Goal: Task Accomplishment & Management: Complete application form

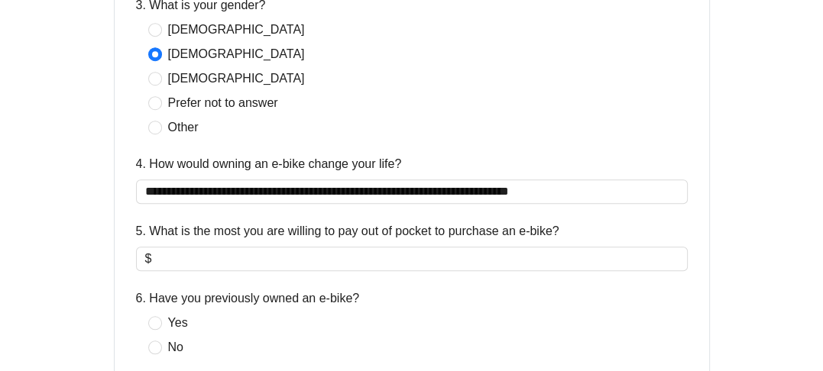
scroll to position [841, 0]
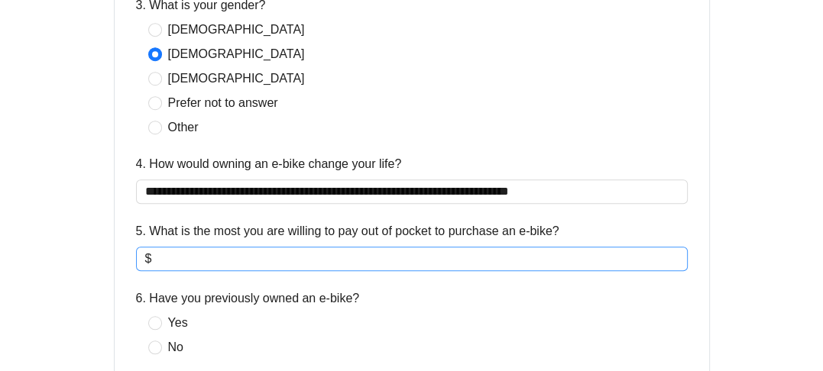
type input "**********"
click at [174, 258] on input "5. What is the most you are willing to pay out of pocket to purchase an e-bike?" at bounding box center [416, 259] width 524 height 18
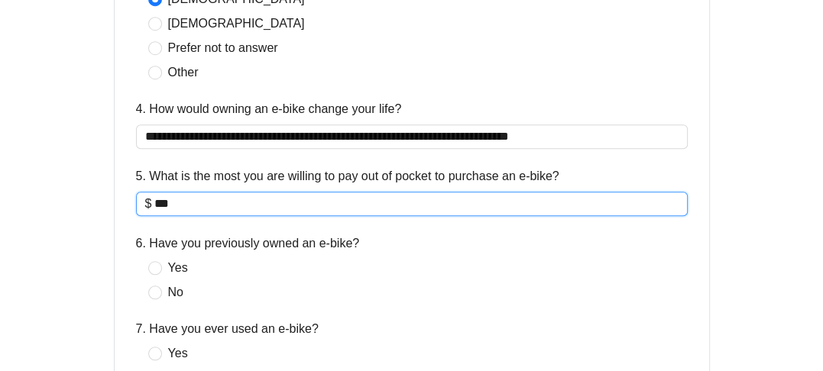
scroll to position [994, 0]
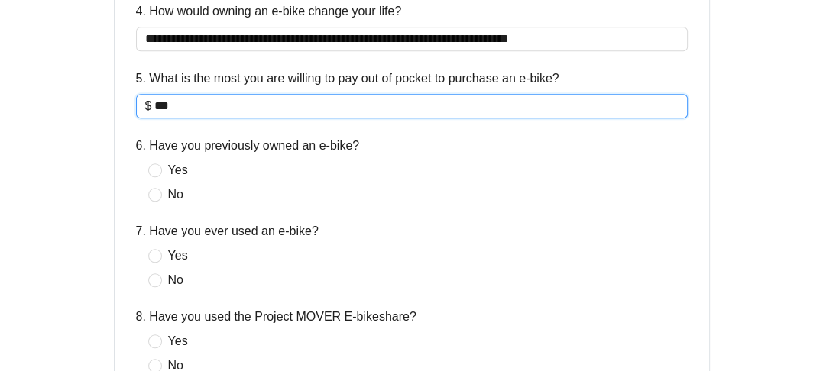
type input "***"
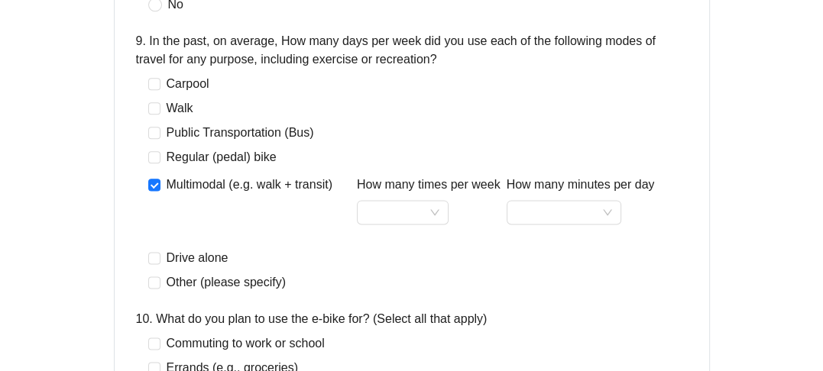
scroll to position [1376, 0]
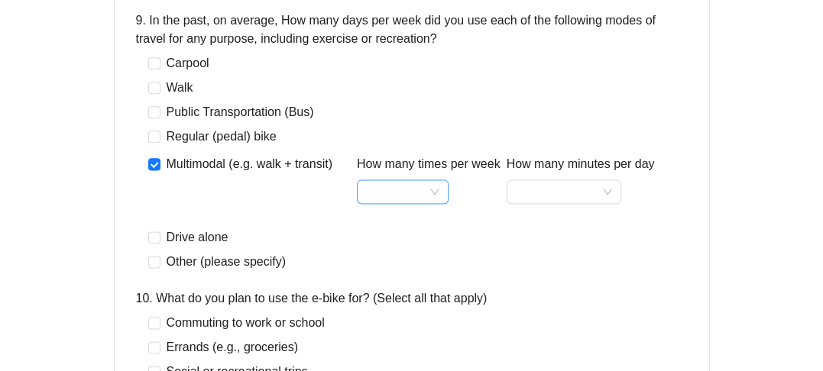
click at [438, 188] on input "How many times per week" at bounding box center [402, 191] width 73 height 23
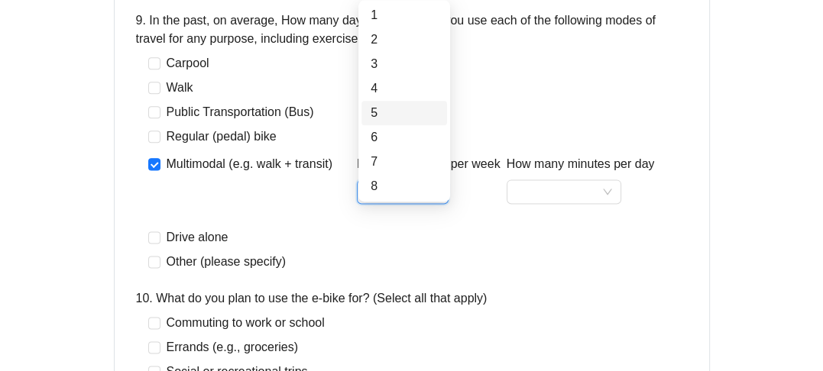
click at [387, 109] on div "5" at bounding box center [404, 113] width 67 height 18
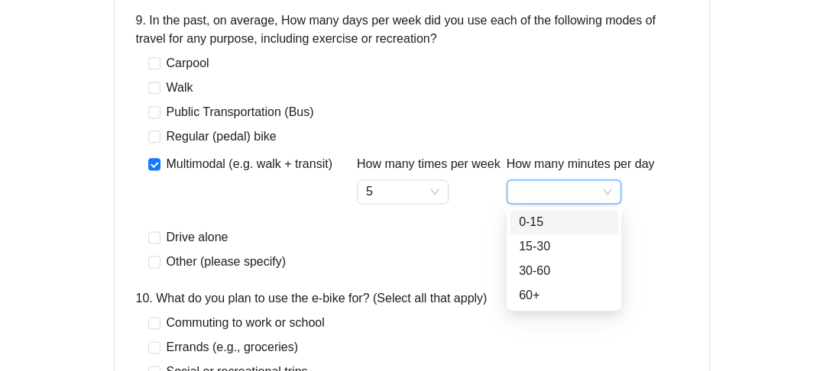
click at [538, 194] on input "How many minutes per day" at bounding box center [564, 191] width 96 height 23
click at [528, 299] on div "60+" at bounding box center [564, 296] width 90 height 18
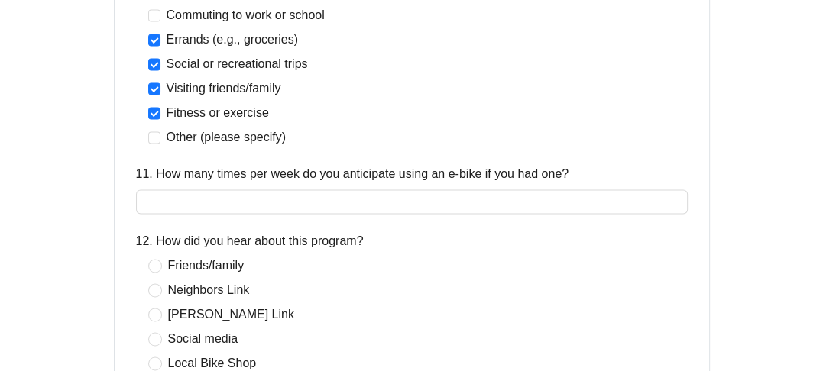
scroll to position [1758, 0]
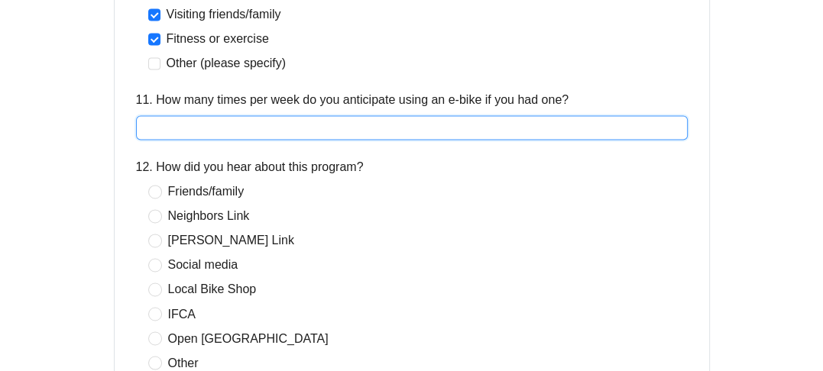
click at [164, 127] on input "11. How many times per week do you anticipate using an e-bike if you had one?" at bounding box center [412, 127] width 552 height 24
type input "*"
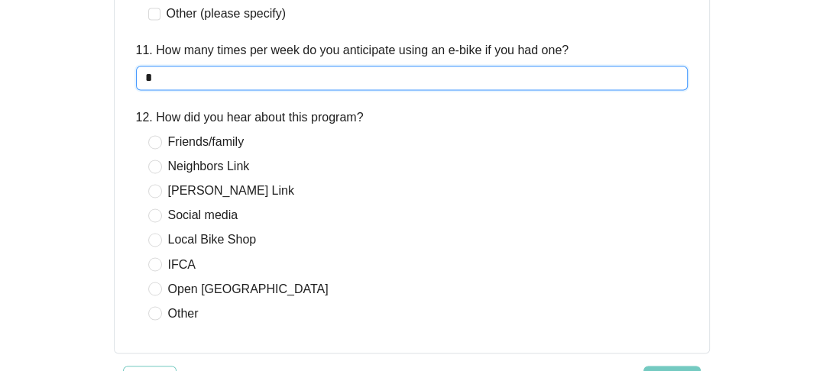
scroll to position [1834, 0]
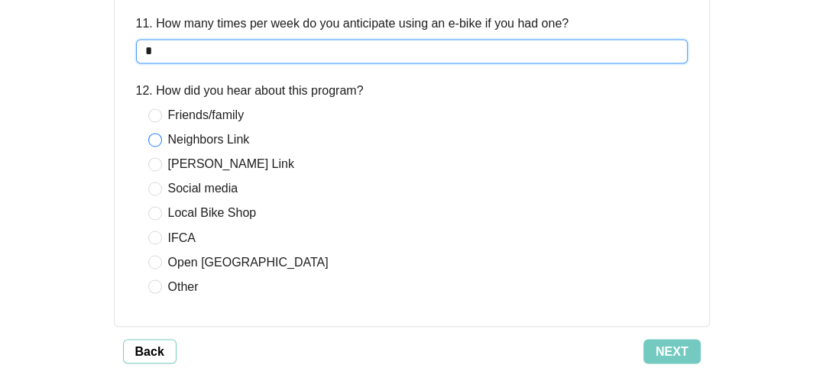
type input "*"
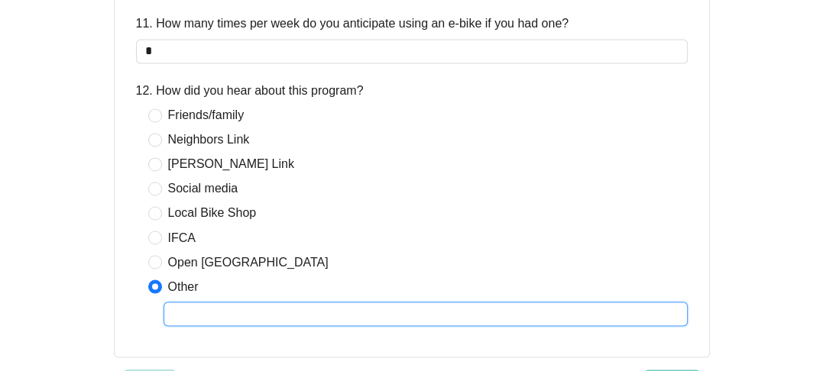
click at [223, 305] on input "text" at bounding box center [426, 314] width 524 height 24
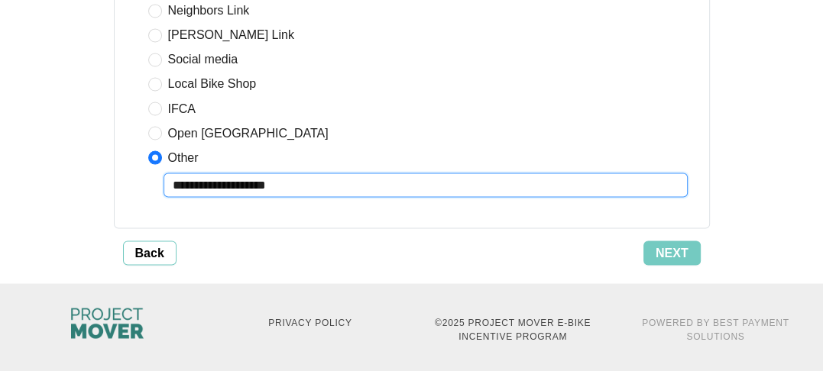
scroll to position [1967, 0]
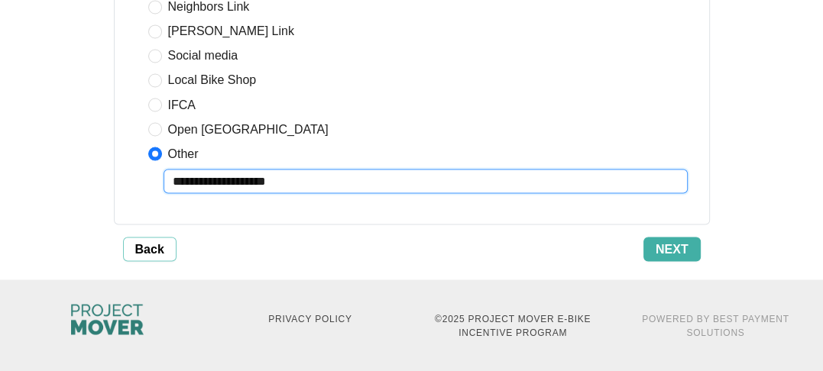
type input "**********"
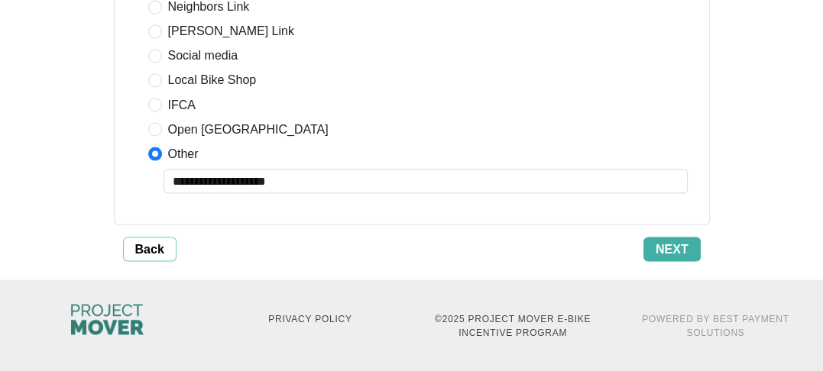
click at [682, 246] on span "Next" at bounding box center [672, 249] width 33 height 18
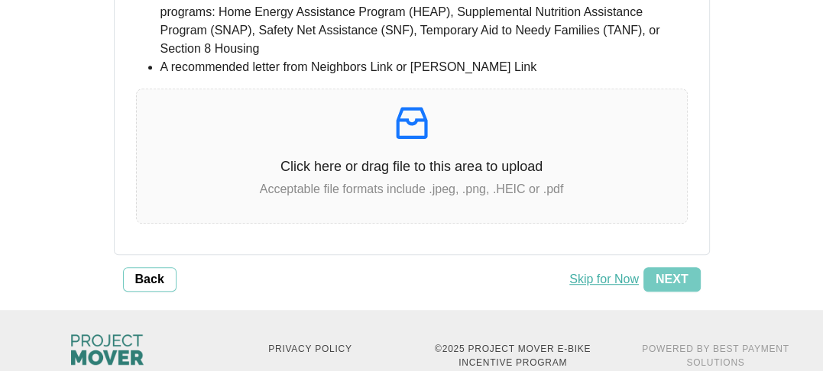
scroll to position [676, 0]
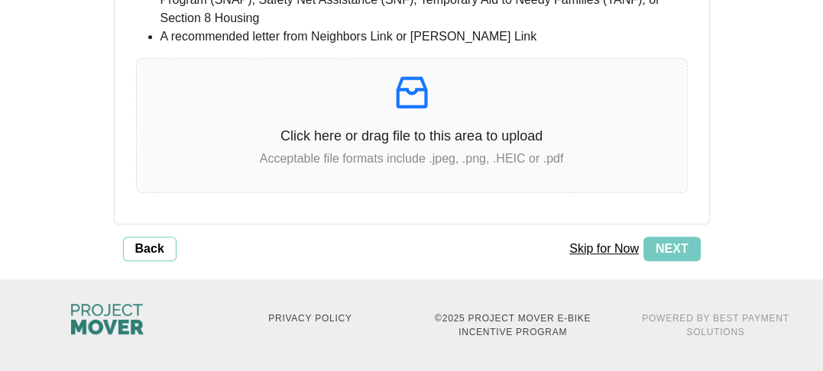
click at [592, 247] on button "Skip for Now" at bounding box center [604, 249] width 79 height 24
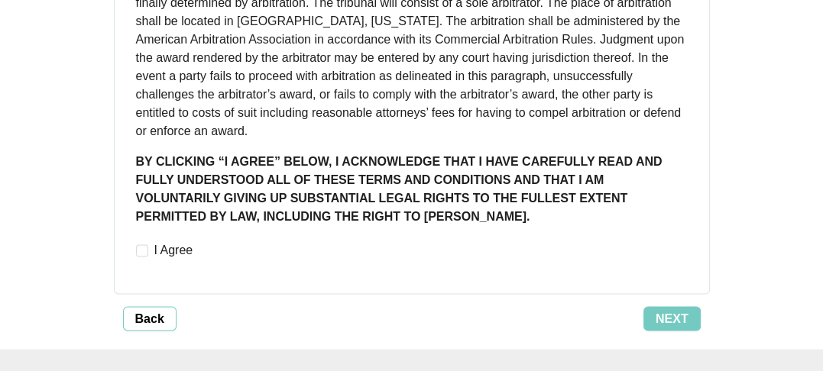
scroll to position [1775, 0]
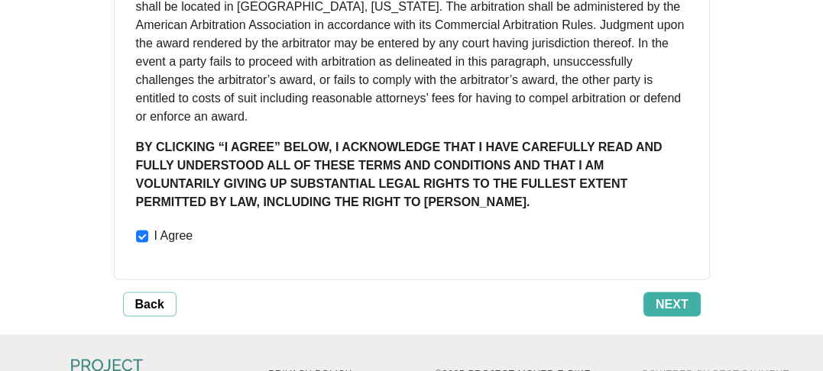
click at [673, 295] on span "Next" at bounding box center [672, 304] width 33 height 18
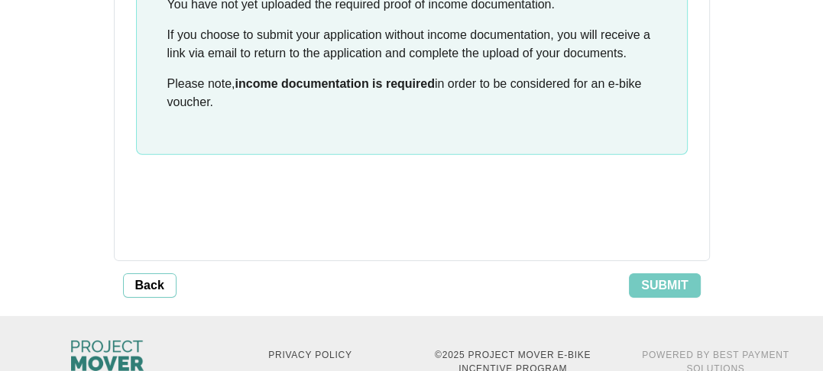
scroll to position [3357, 0]
click at [160, 277] on span "Back" at bounding box center [149, 286] width 29 height 18
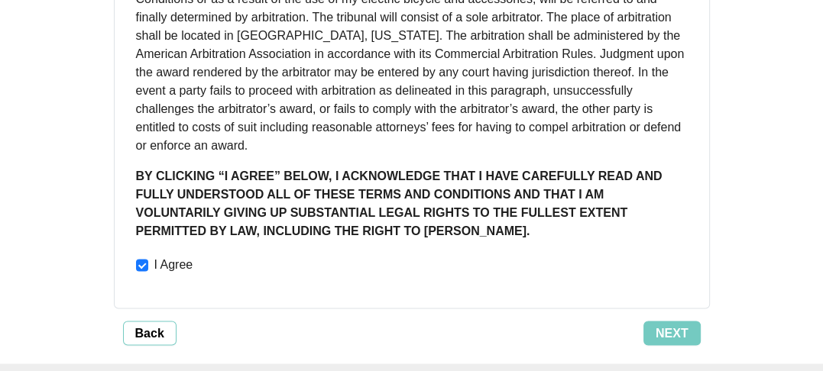
scroll to position [1758, 0]
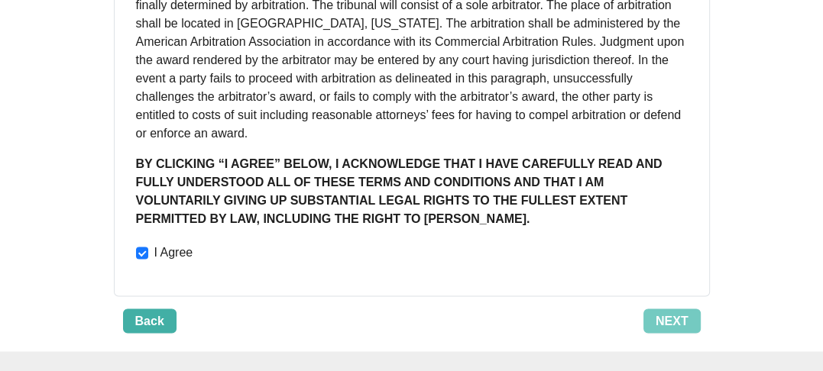
click at [138, 312] on span "Back" at bounding box center [149, 321] width 29 height 18
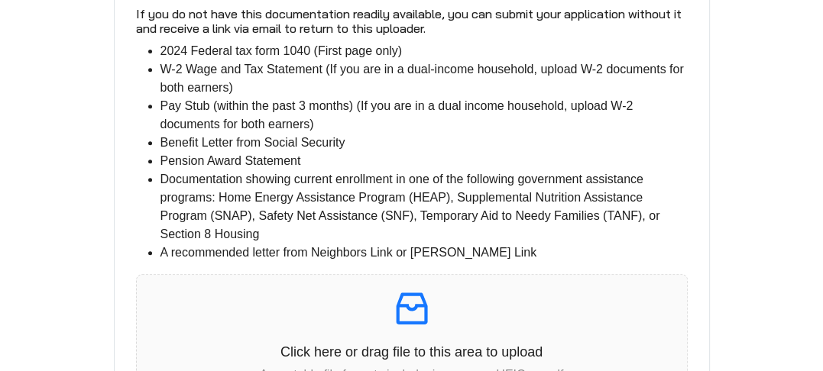
scroll to position [370, 0]
